Goal: Information Seeking & Learning: Learn about a topic

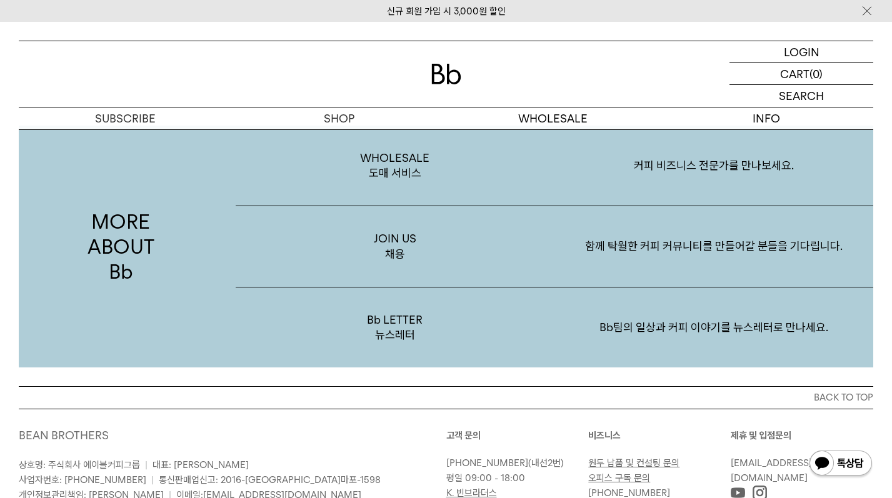
scroll to position [2306, 0]
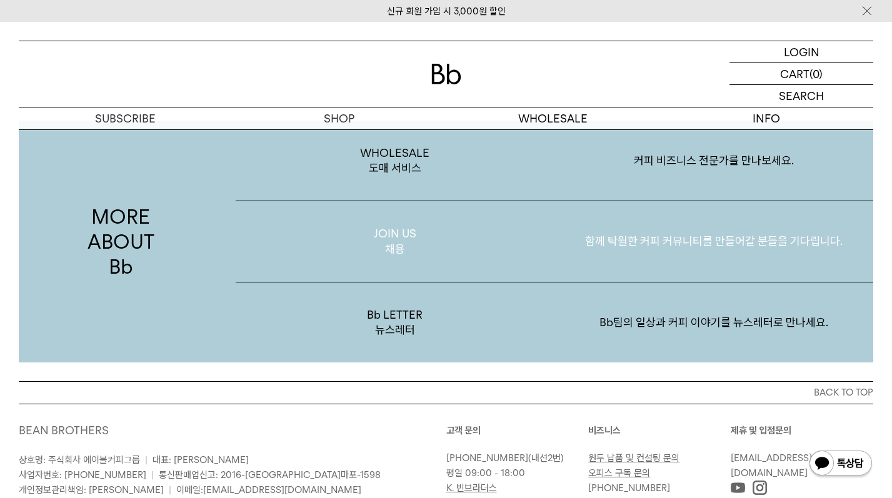
click at [422, 233] on p "JOIN US 채용" at bounding box center [395, 241] width 319 height 81
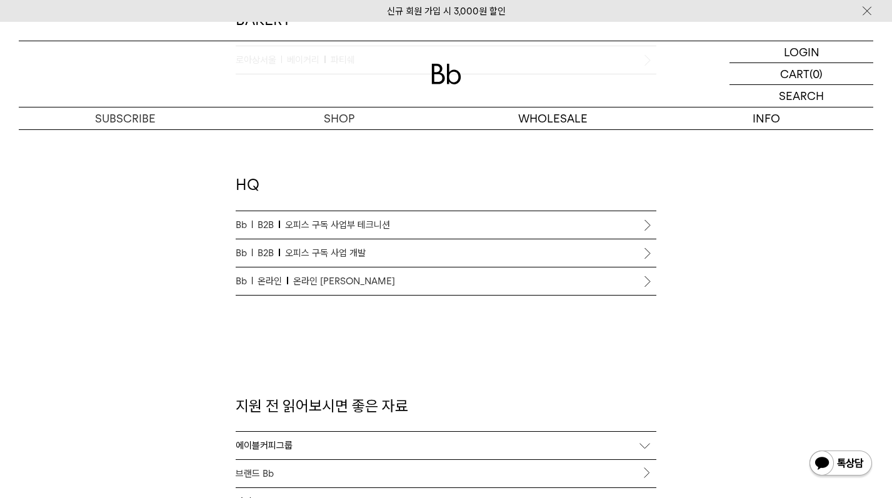
scroll to position [1119, 0]
click at [337, 249] on span "오피스 구독 사업 개발" at bounding box center [325, 251] width 81 height 15
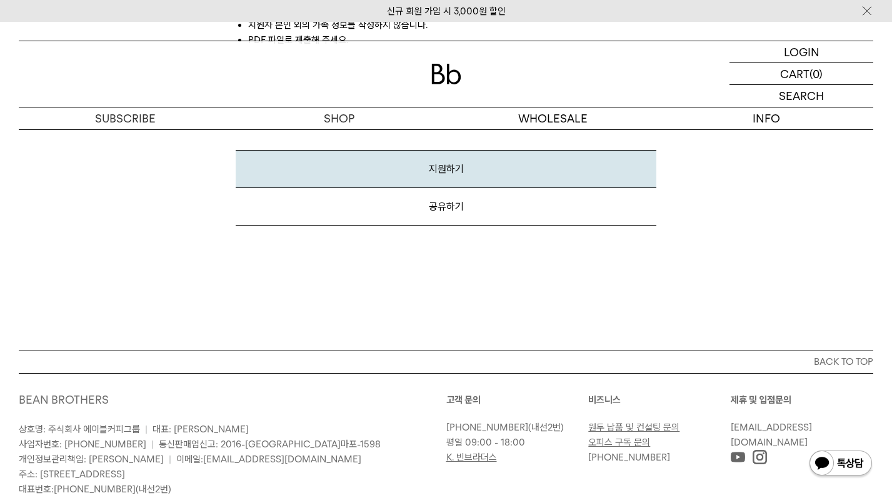
scroll to position [1576, 0]
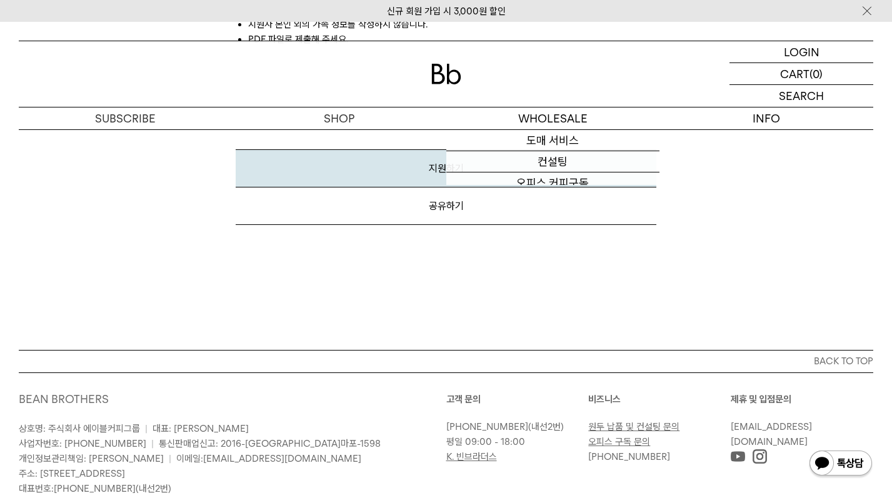
click at [449, 67] on img at bounding box center [446, 74] width 30 height 21
